Goal: Information Seeking & Learning: Learn about a topic

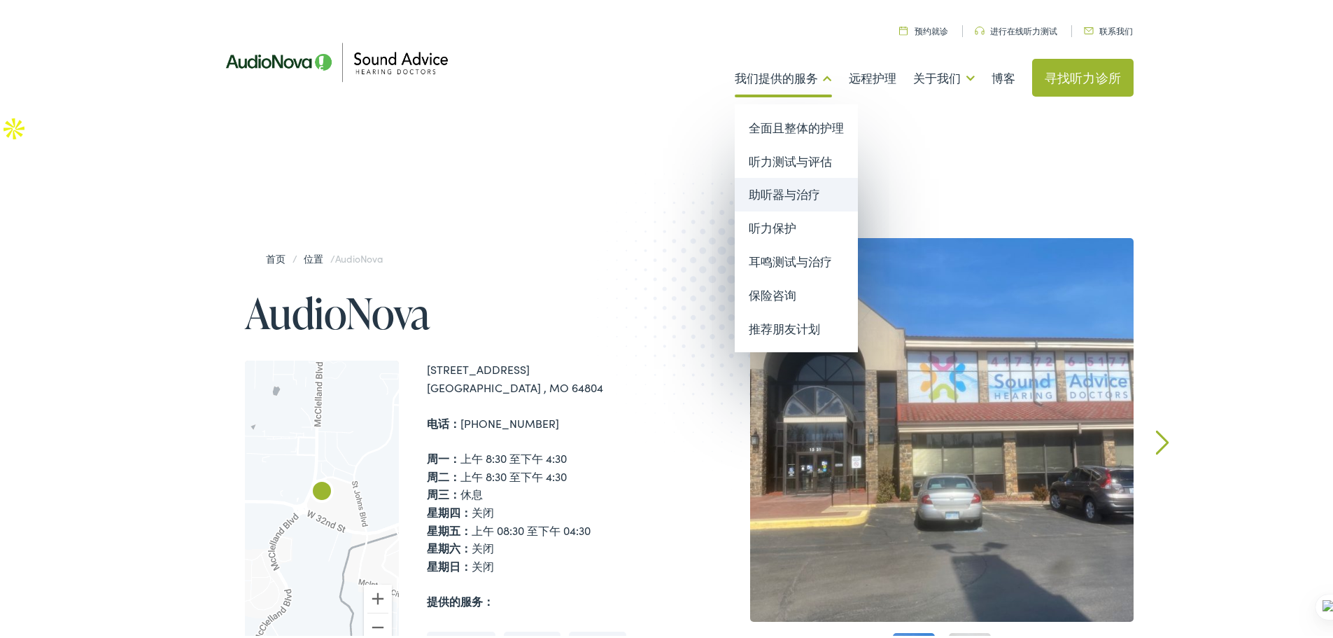
click at [808, 181] on link "助听器与治疗" at bounding box center [796, 192] width 123 height 34
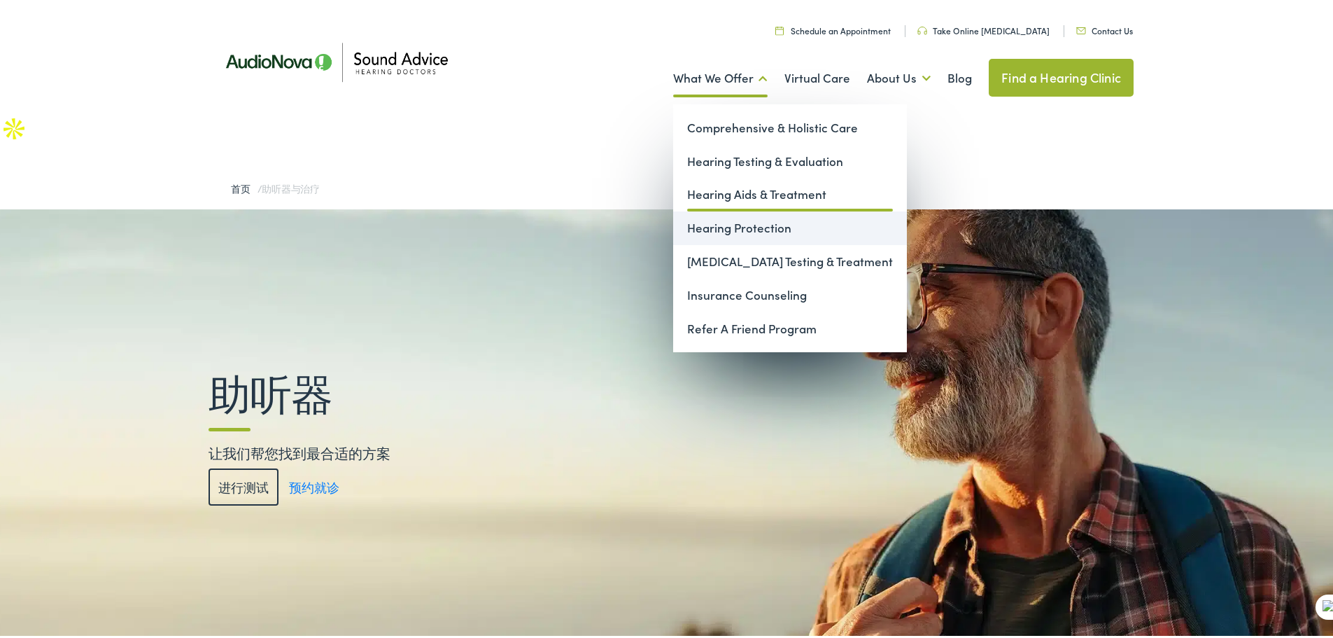
click at [740, 216] on link "Hearing Protection" at bounding box center [790, 226] width 234 height 34
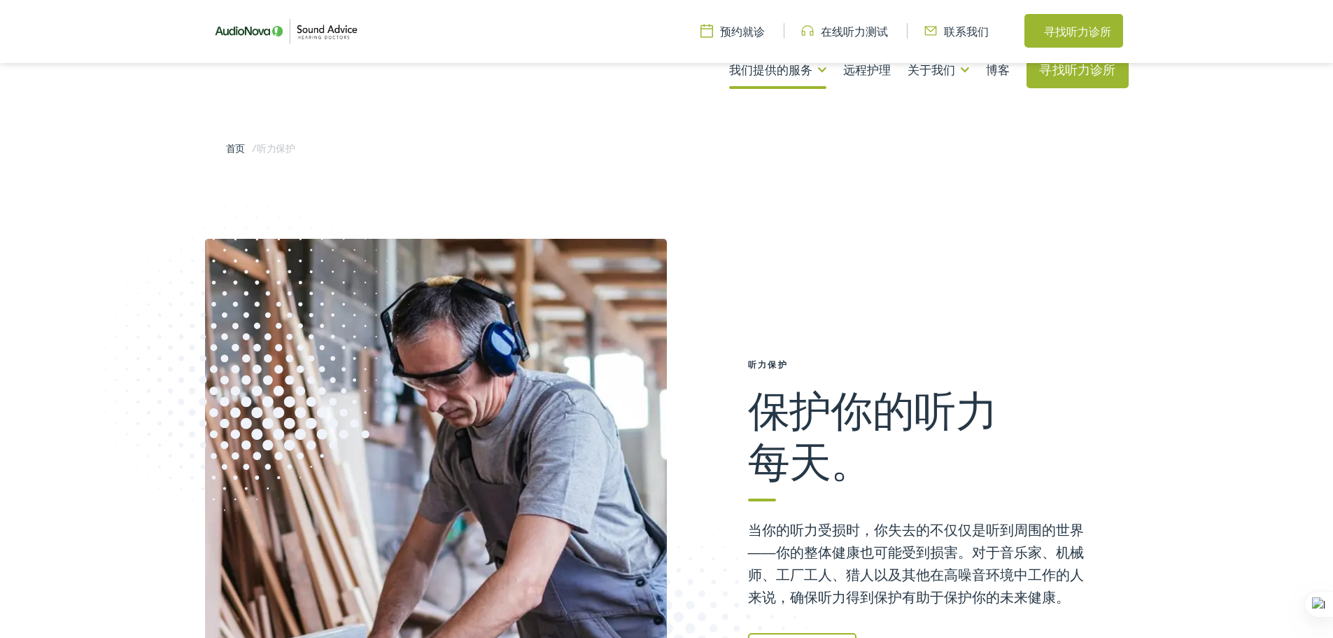
scroll to position [764, 0]
